Goal: Task Accomplishment & Management: Manage account settings

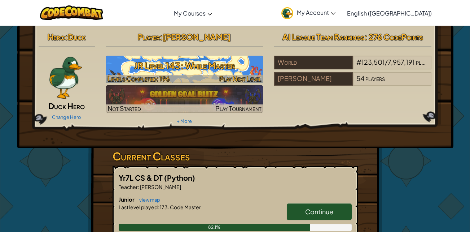
click at [215, 74] on img at bounding box center [185, 69] width 158 height 27
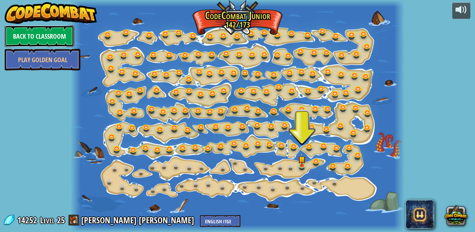
click at [56, 34] on link "Back to Classroom" at bounding box center [40, 36] width 70 height 22
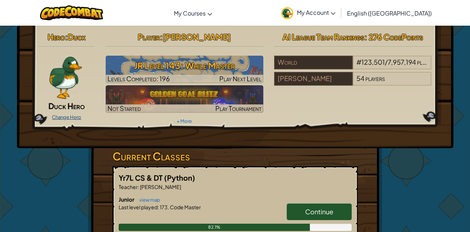
click at [65, 117] on link "Change Hero" at bounding box center [66, 117] width 29 height 6
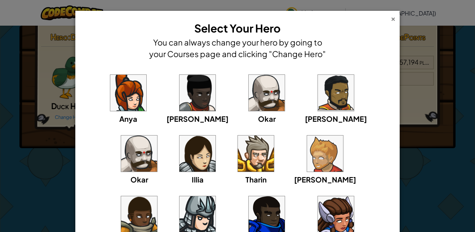
click at [391, 20] on div "×" at bounding box center [393, 18] width 5 height 8
